Goal: Ask a question

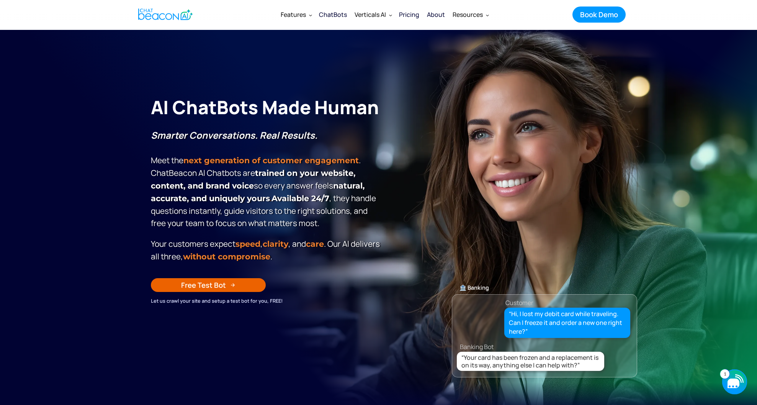
click at [738, 380] on icon "button" at bounding box center [734, 383] width 12 height 10
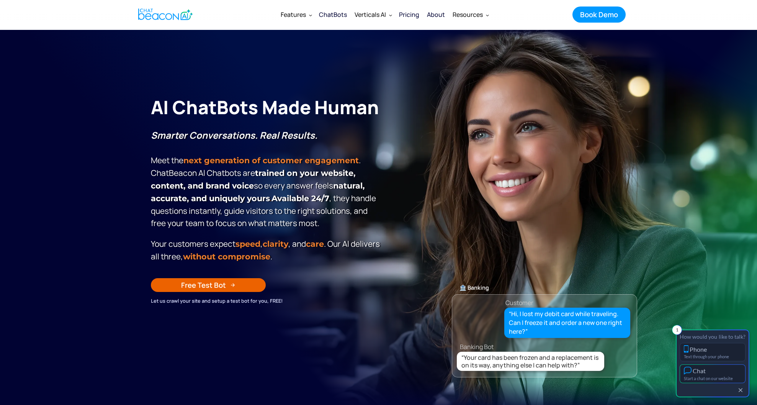
click at [733, 374] on div "Chat" at bounding box center [712, 370] width 57 height 8
